Goal: Information Seeking & Learning: Learn about a topic

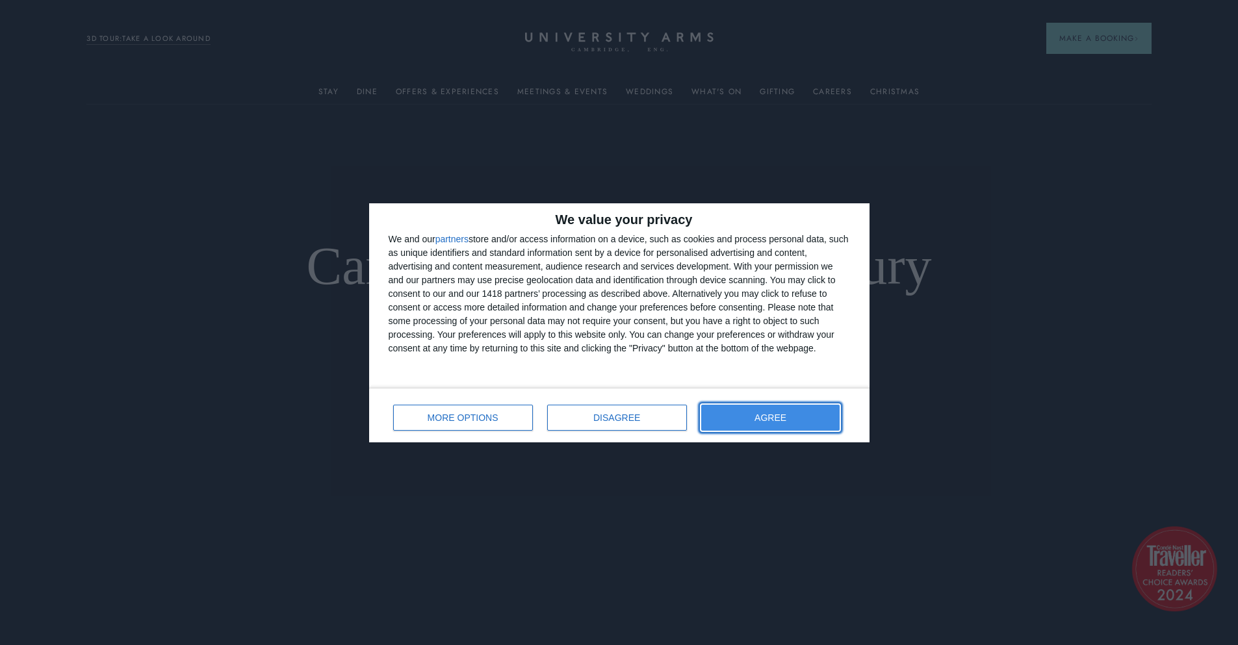
click at [798, 408] on button "AGREE" at bounding box center [770, 418] width 139 height 26
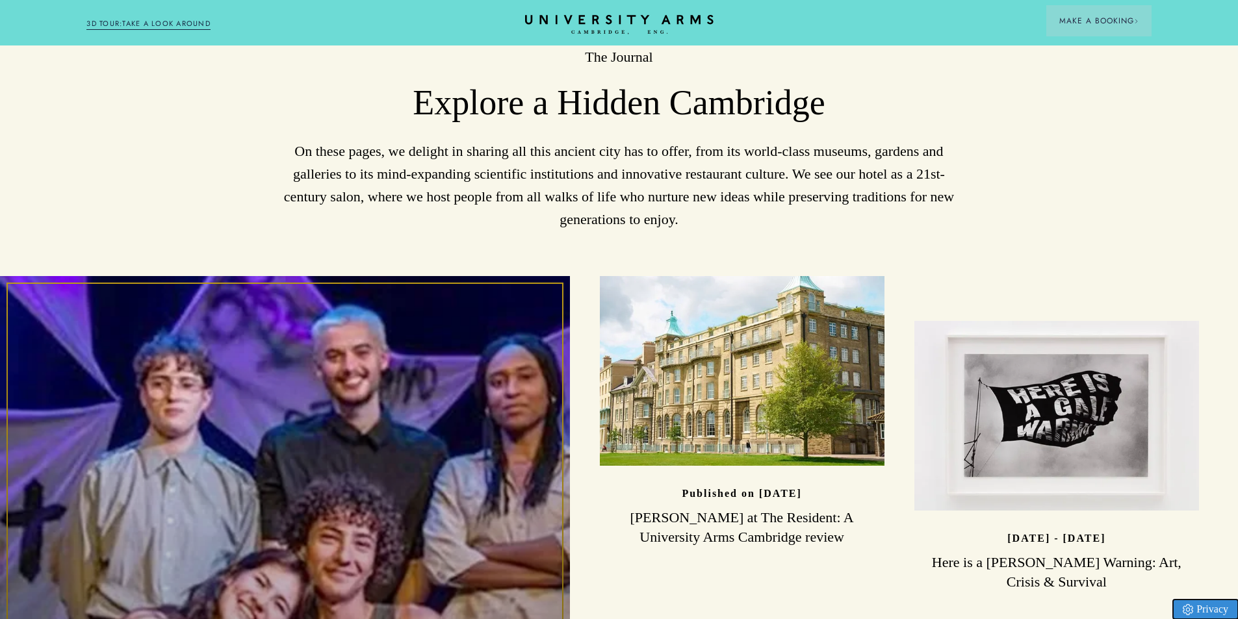
scroll to position [3380, 0]
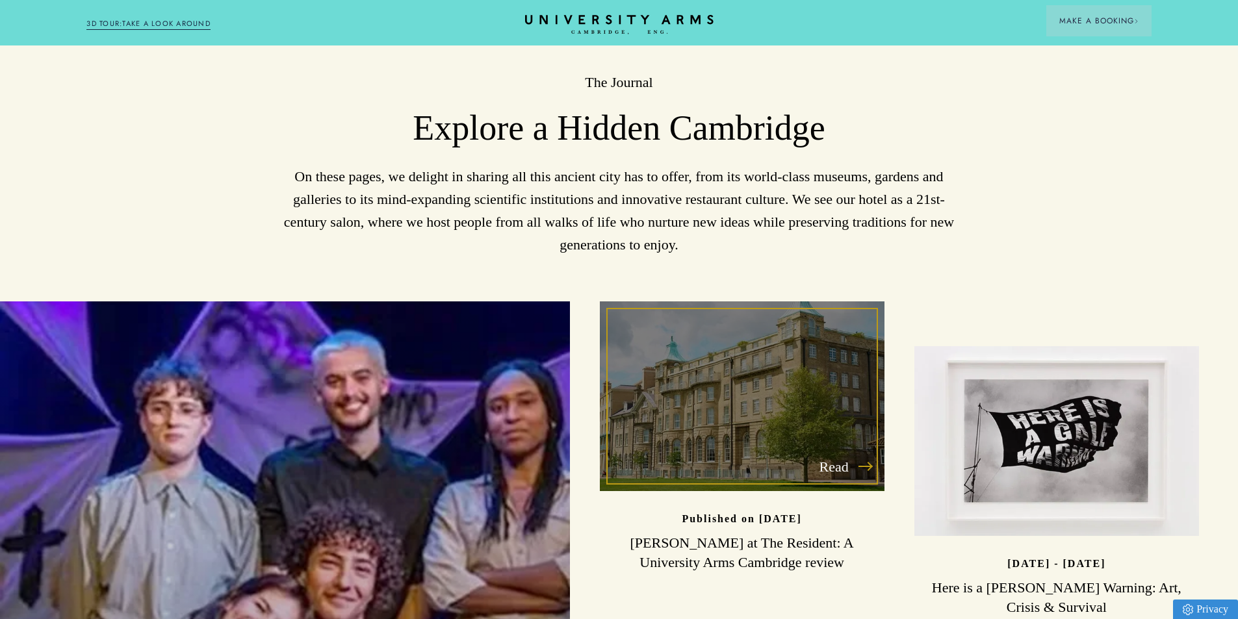
click at [733, 341] on div "Read" at bounding box center [742, 397] width 285 height 190
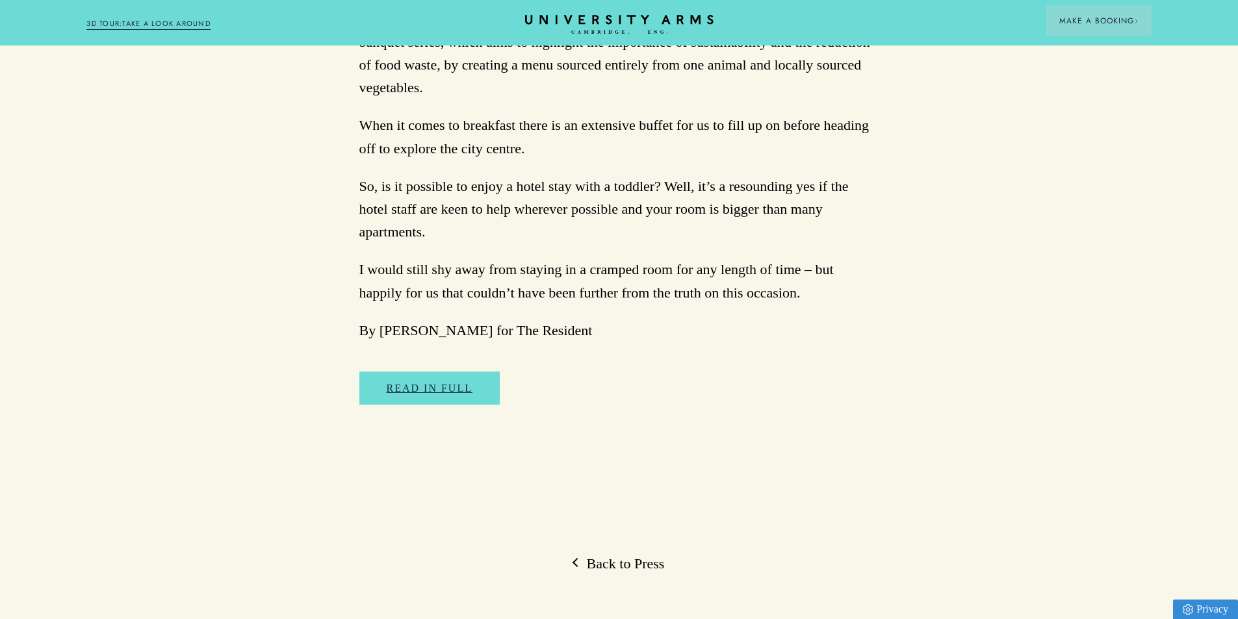
scroll to position [3046, 0]
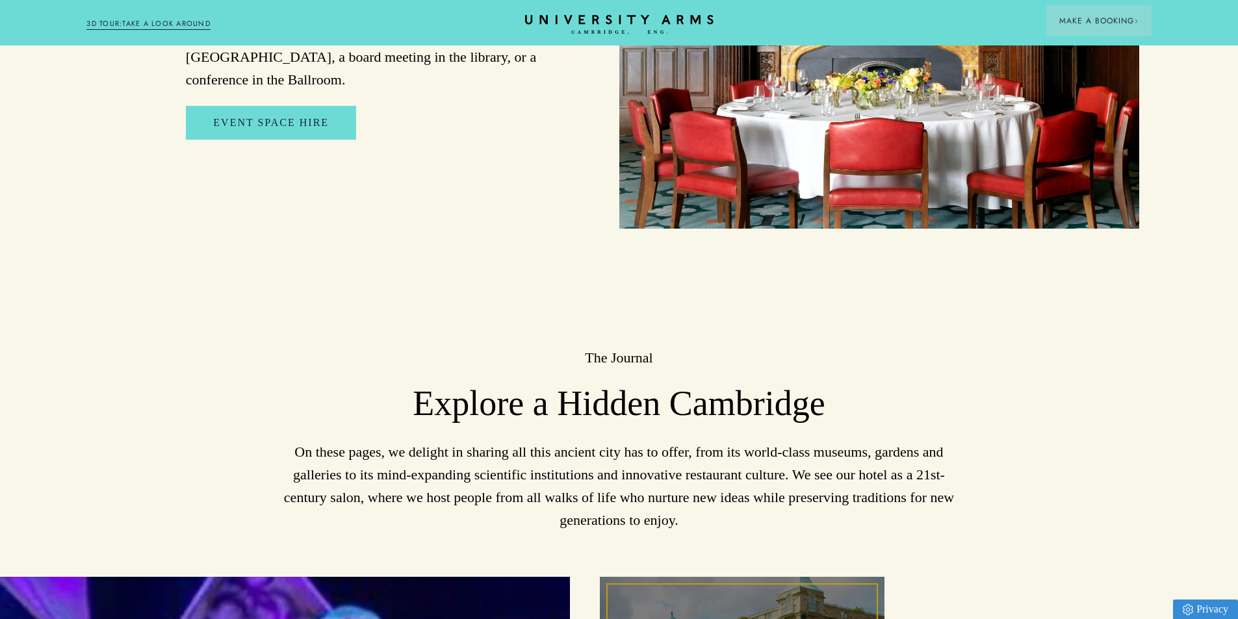
scroll to position [3458, 0]
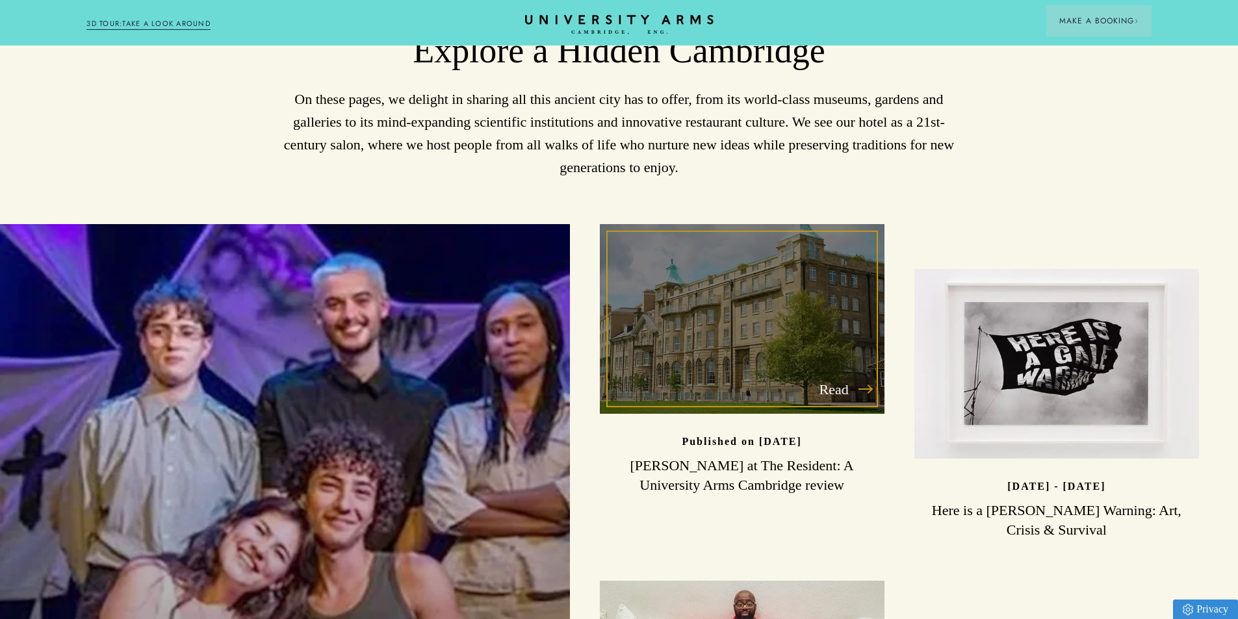
click at [748, 265] on div "Read" at bounding box center [742, 319] width 285 height 190
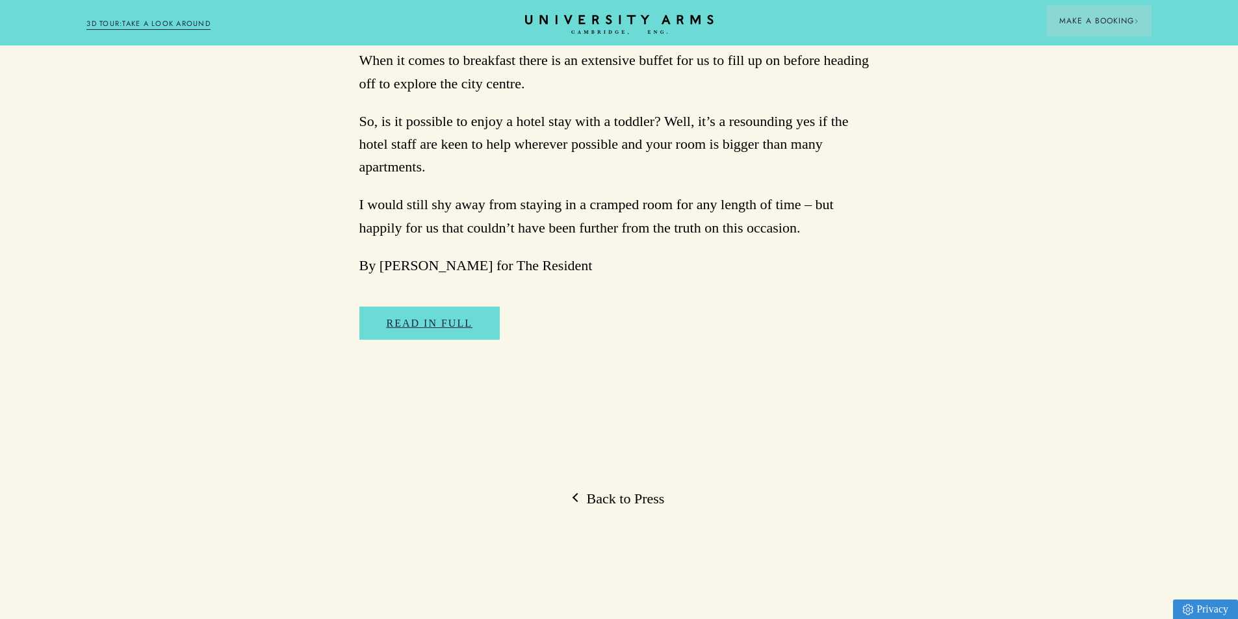
scroll to position [3185, 0]
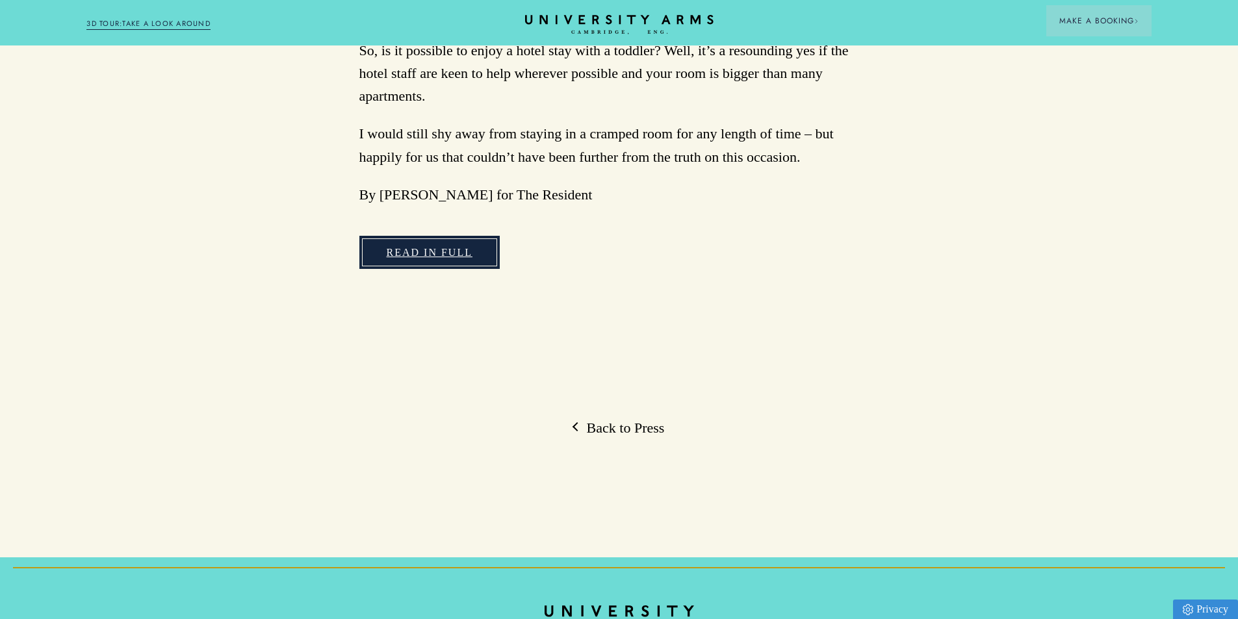
click at [421, 236] on link "Read in full" at bounding box center [429, 253] width 140 height 34
